Goal: Information Seeking & Learning: Learn about a topic

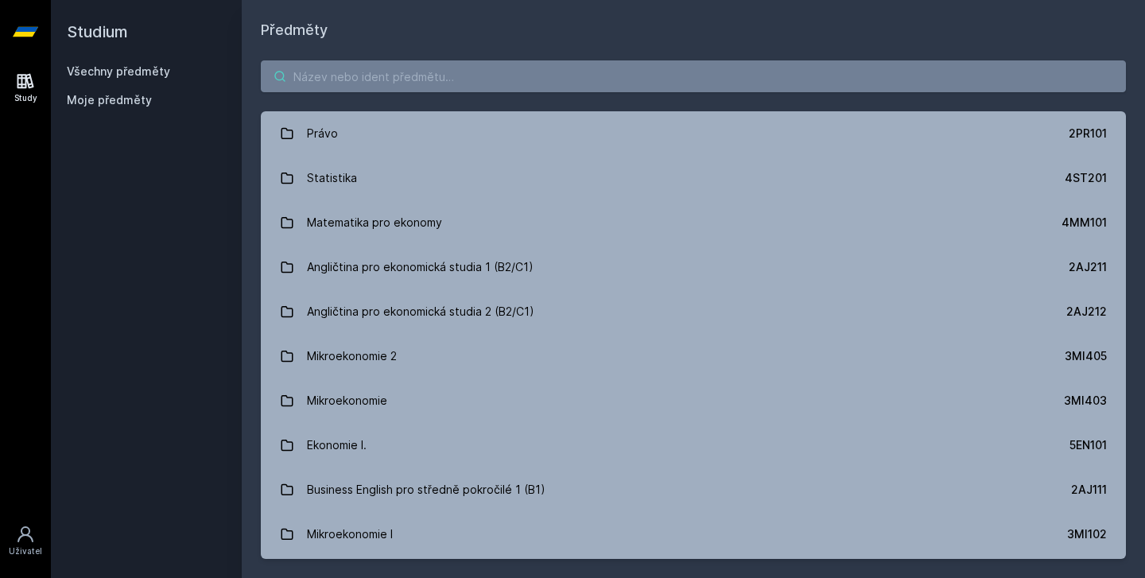
click at [381, 71] on input "search" at bounding box center [693, 76] width 865 height 32
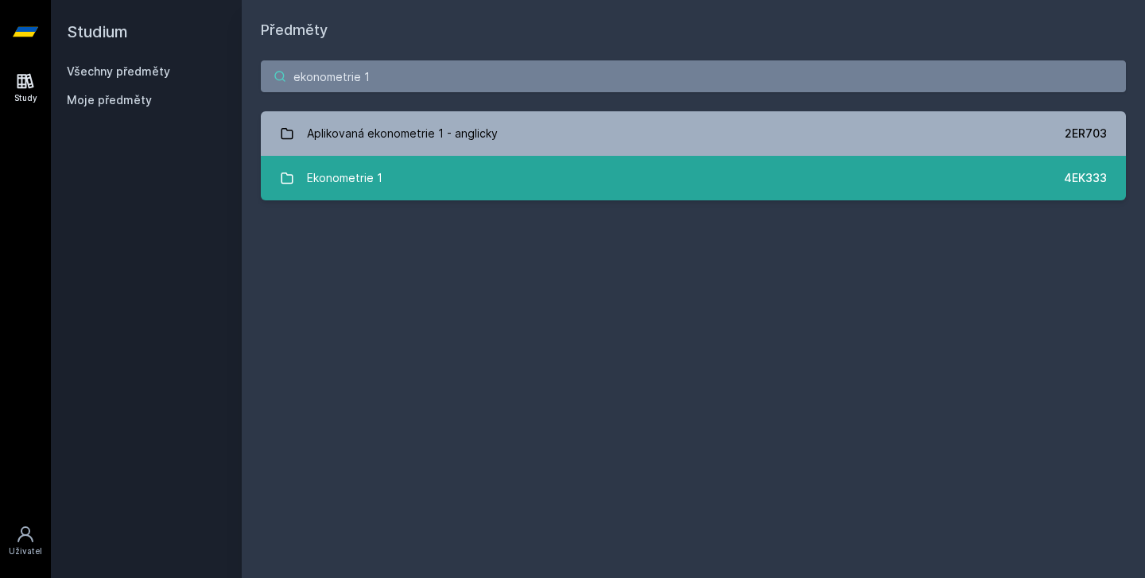
type input "ekonometrie 1"
click at [352, 168] on div "Ekonometrie 1" at bounding box center [345, 178] width 76 height 32
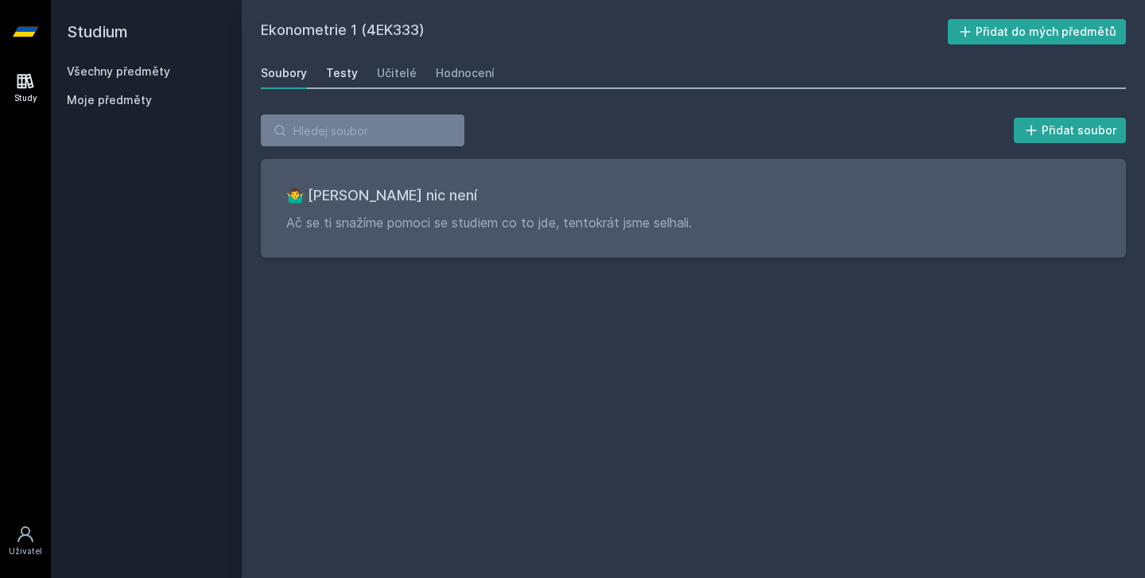
click at [333, 79] on div "Testy" at bounding box center [342, 73] width 32 height 16
click at [380, 81] on link "Učitelé" at bounding box center [397, 73] width 40 height 32
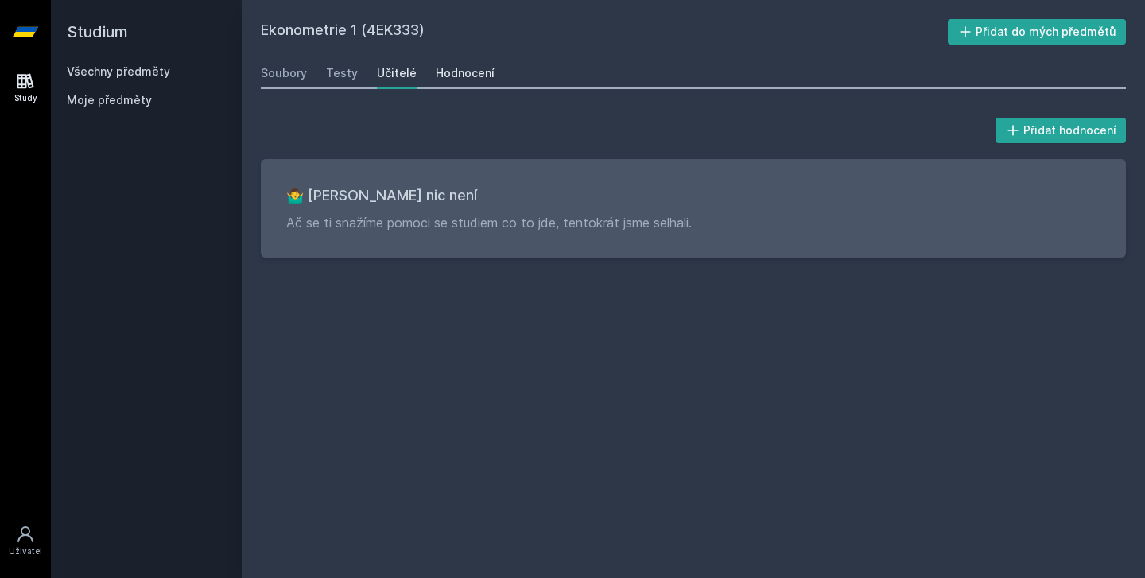
click at [466, 87] on link "Hodnocení" at bounding box center [465, 73] width 59 height 32
click at [296, 69] on div "Soubory" at bounding box center [284, 73] width 46 height 16
